Goal: Transaction & Acquisition: Download file/media

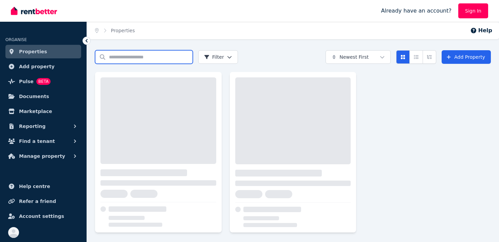
click at [138, 55] on input "Search properties" at bounding box center [144, 57] width 98 height 14
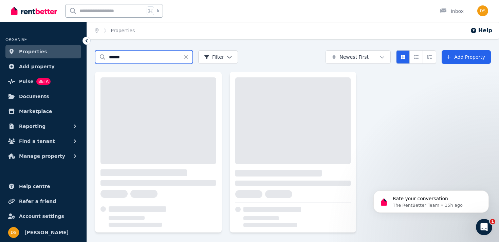
type input "******"
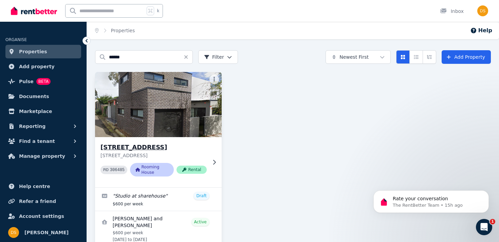
click at [169, 150] on h3 "[STREET_ADDRESS]" at bounding box center [154, 148] width 106 height 10
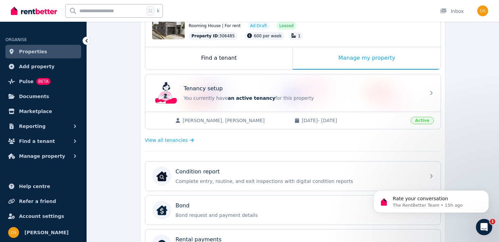
scroll to position [85, 0]
click at [218, 58] on div "Find a tenant" at bounding box center [218, 59] width 147 height 22
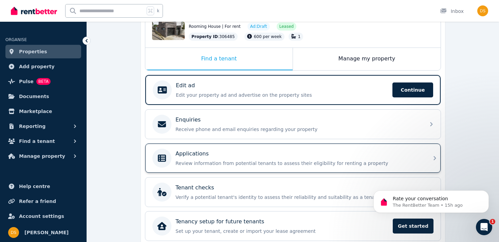
click at [212, 159] on div "Applications Review information from potential tenants to assess their eligibil…" at bounding box center [299, 158] width 246 height 17
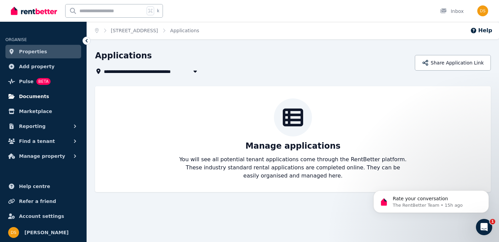
click at [51, 97] on link "Documents" at bounding box center [43, 97] width 76 height 14
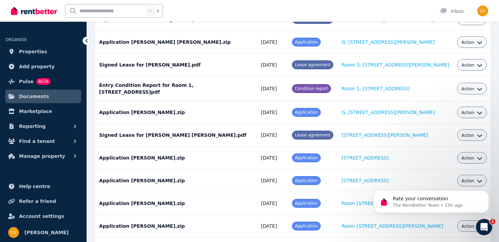
scroll to position [1045, 0]
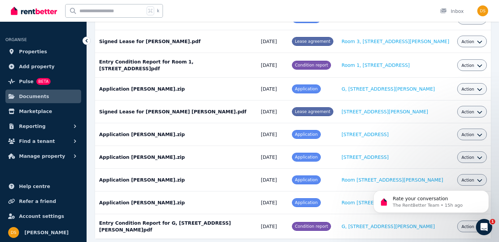
click at [428, 223] on html "Rate your conversation The RentBetter Team • 15h ago" at bounding box center [431, 200] width 136 height 48
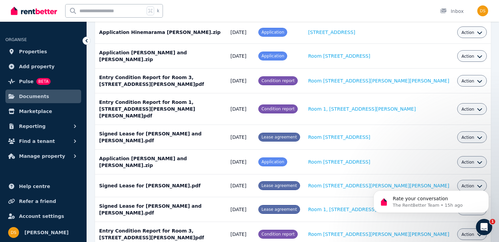
scroll to position [1053, 0]
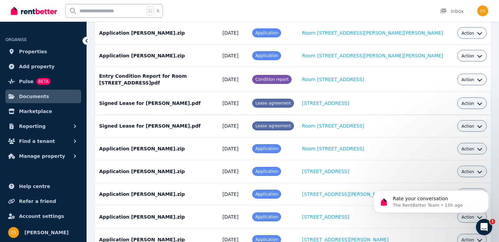
scroll to position [111, 0]
click at [138, 147] on td "Application [PERSON_NAME].zip Date added: [DATE] Category: Application Property…" at bounding box center [156, 148] width 123 height 23
click at [467, 149] on span "Action" at bounding box center [468, 148] width 13 height 5
click at [444, 183] on body "Rate your conversation The RentBetter Team • 15h ago" at bounding box center [431, 200] width 130 height 42
click at [475, 167] on div "Action" at bounding box center [472, 171] width 21 height 8
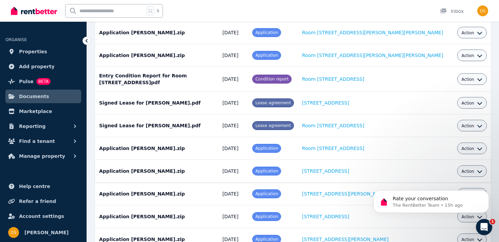
click at [474, 172] on span "Action" at bounding box center [468, 171] width 13 height 5
click at [487, 192] on icon "Dismiss notification" at bounding box center [487, 193] width 4 height 4
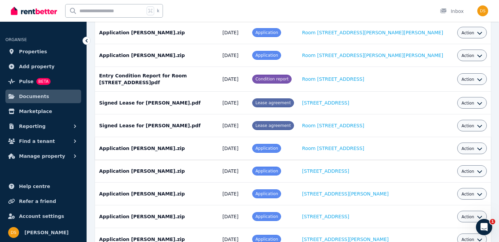
click at [477, 150] on icon "button" at bounding box center [479, 148] width 5 height 5
click at [451, 189] on link "Download" at bounding box center [451, 188] width 65 height 12
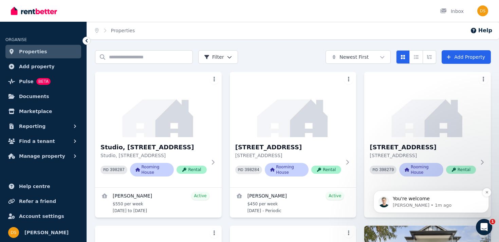
click at [443, 205] on p "Jeremy • 1m ago" at bounding box center [437, 205] width 88 height 6
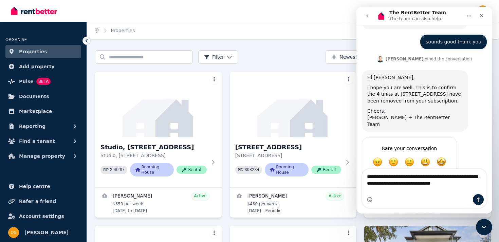
scroll to position [1116, 0]
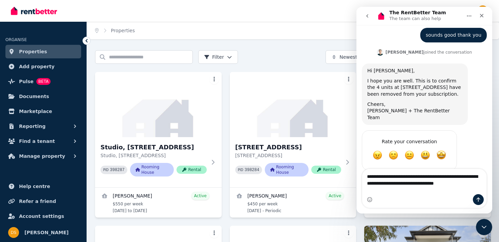
type textarea "**********"
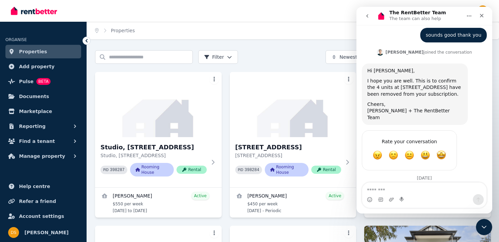
scroll to position [1136, 0]
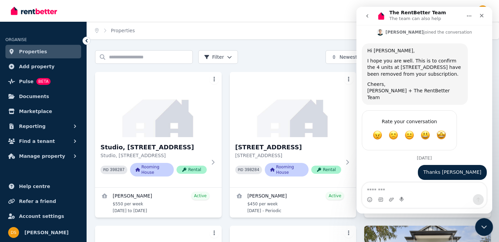
click at [484, 221] on div "Close Intercom Messenger" at bounding box center [483, 226] width 16 height 16
